Goal: Find specific page/section: Find specific page/section

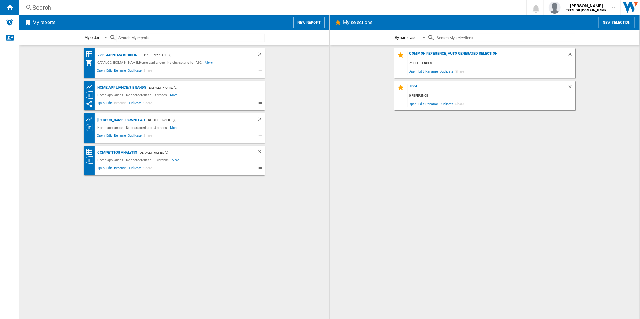
click at [220, 8] on div "Search" at bounding box center [272, 7] width 478 height 8
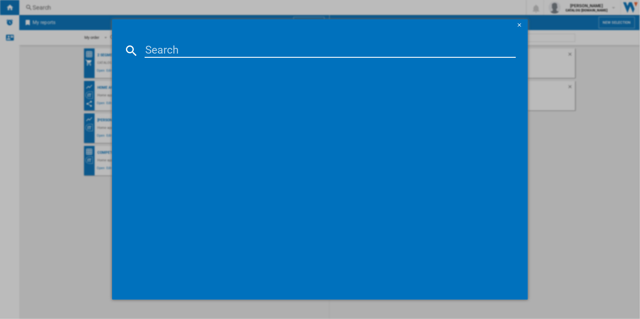
click at [199, 47] on input at bounding box center [331, 50] width 372 height 14
type input "JLDWW1403"
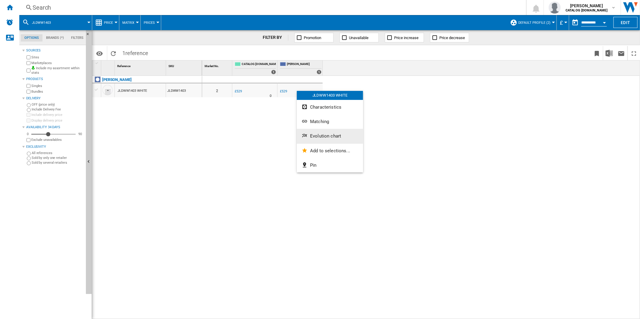
click at [315, 134] on span "Evolution chart" at bounding box center [325, 136] width 31 height 5
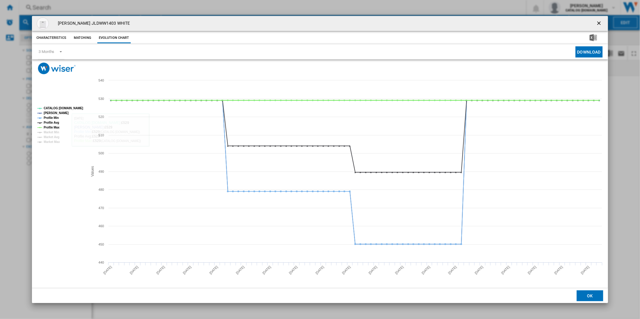
click at [55, 127] on tspan "Profile Max" at bounding box center [52, 127] width 16 height 3
click at [55, 123] on tspan "Profile Avg" at bounding box center [51, 122] width 15 height 3
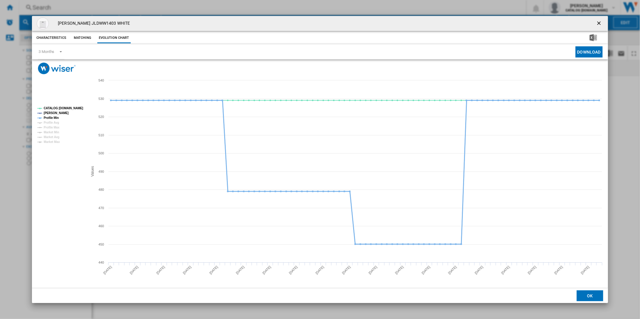
click at [55, 118] on tspan "Profile Min" at bounding box center [51, 117] width 15 height 3
click at [61, 109] on tspan "CATALOG [DOMAIN_NAME]" at bounding box center [63, 108] width 39 height 3
click at [57, 109] on tspan "CATALOG [DOMAIN_NAME]" at bounding box center [63, 108] width 39 height 3
click at [600, 19] on button "Product popup" at bounding box center [600, 23] width 12 height 12
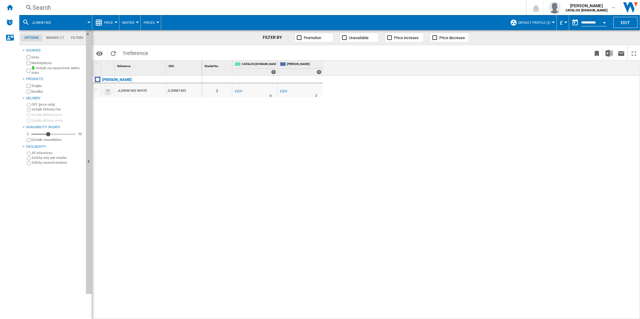
click at [346, 12] on div "Search Search 0 [PERSON_NAME] CATALOG [DOMAIN_NAME] CATALOG [DOMAIN_NAME] My se…" at bounding box center [329, 7] width 621 height 15
click at [331, 5] on div "Search" at bounding box center [272, 7] width 478 height 8
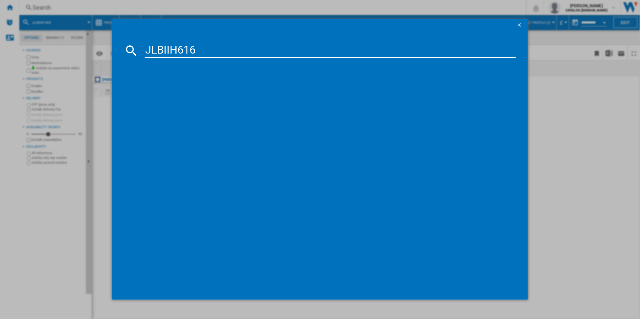
type input "JLBIIH616"
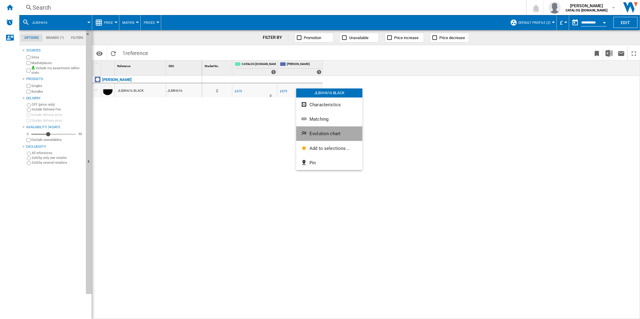
click at [328, 133] on span "Evolution chart" at bounding box center [325, 133] width 31 height 5
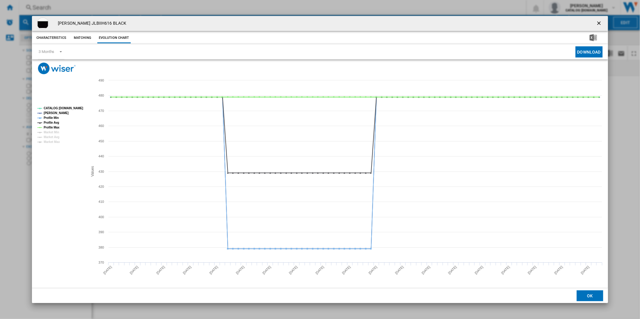
click at [52, 128] on tspan "Profile Max" at bounding box center [52, 127] width 16 height 3
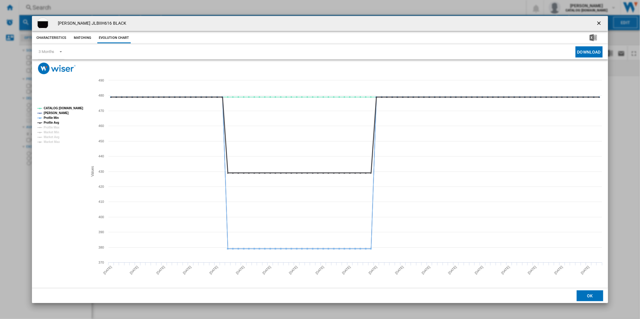
click at [55, 121] on tspan "Profile Avg" at bounding box center [51, 122] width 15 height 3
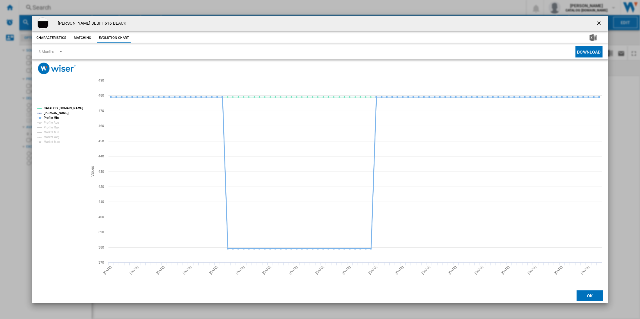
click at [55, 116] on tspan "Profile Min" at bounding box center [51, 117] width 15 height 3
click at [64, 109] on tspan "CATALOG [DOMAIN_NAME]" at bounding box center [63, 108] width 39 height 3
drag, startPoint x: 600, startPoint y: 22, endPoint x: 369, endPoint y: 30, distance: 231.6
click at [600, 22] on ng-md-icon "getI18NText('BUTTONS.CLOSE_DIALOG')" at bounding box center [599, 23] width 7 height 7
